Goal: Find specific page/section: Find specific page/section

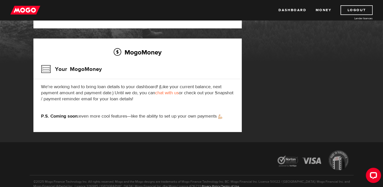
scroll to position [55, 0]
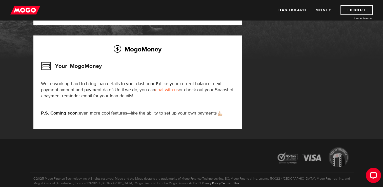
click at [323, 9] on link "Money" at bounding box center [323, 10] width 16 height 10
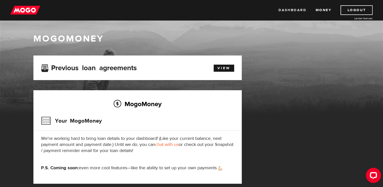
click at [294, 7] on link "Dashboard" at bounding box center [292, 10] width 28 height 10
click at [192, 126] on div "Your MogoMoney" at bounding box center [137, 122] width 193 height 16
click at [22, 11] on img at bounding box center [25, 10] width 30 height 10
